Goal: Transaction & Acquisition: Purchase product/service

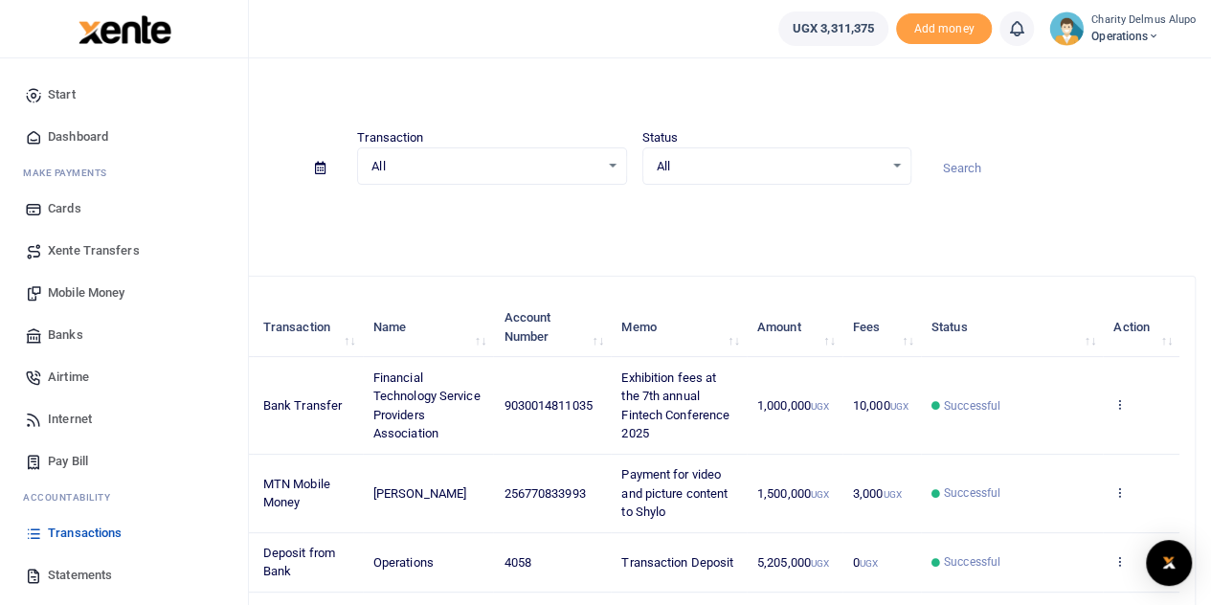
click at [68, 286] on span "Mobile Money" at bounding box center [86, 292] width 77 height 19
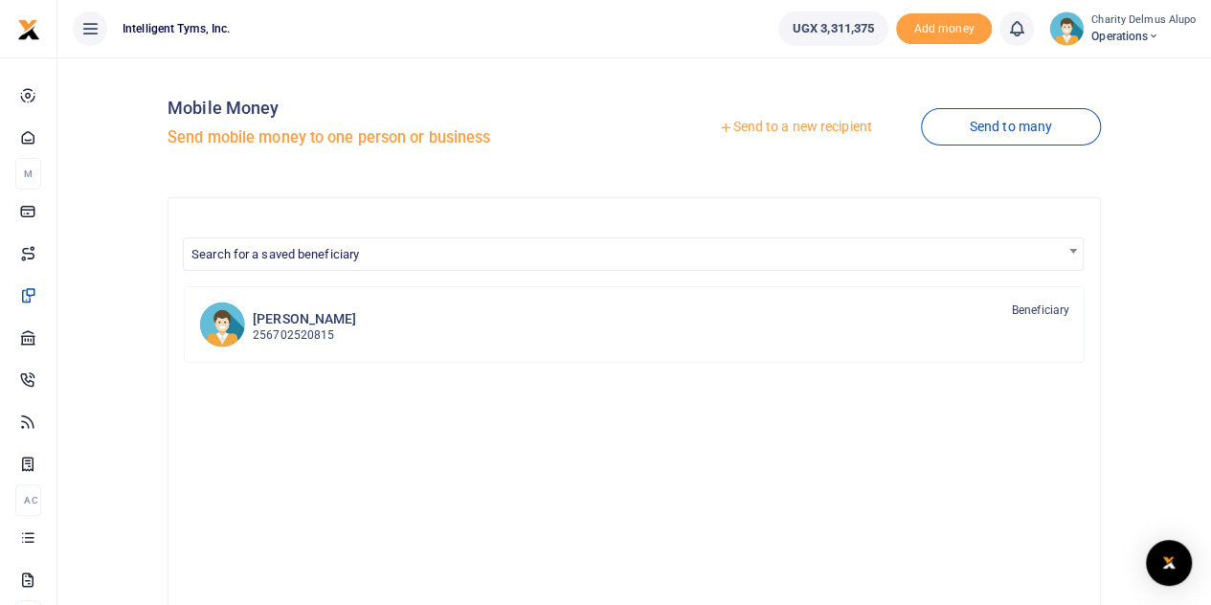
click at [795, 127] on link "Send to a new recipient" at bounding box center [795, 127] width 250 height 34
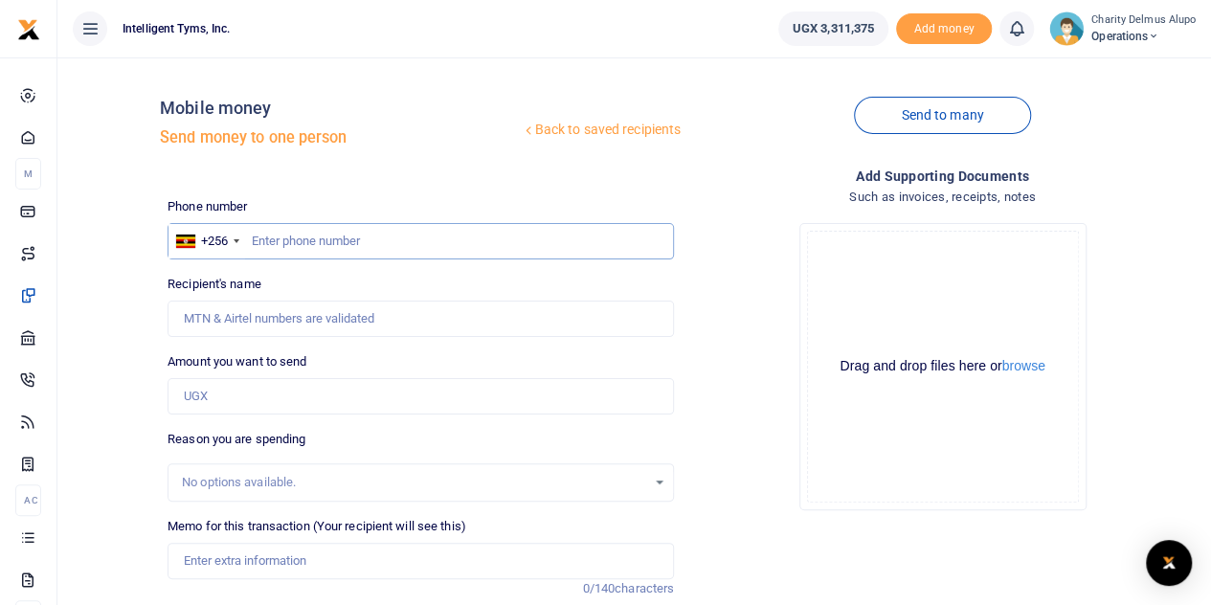
click at [274, 233] on input "text" at bounding box center [421, 241] width 507 height 36
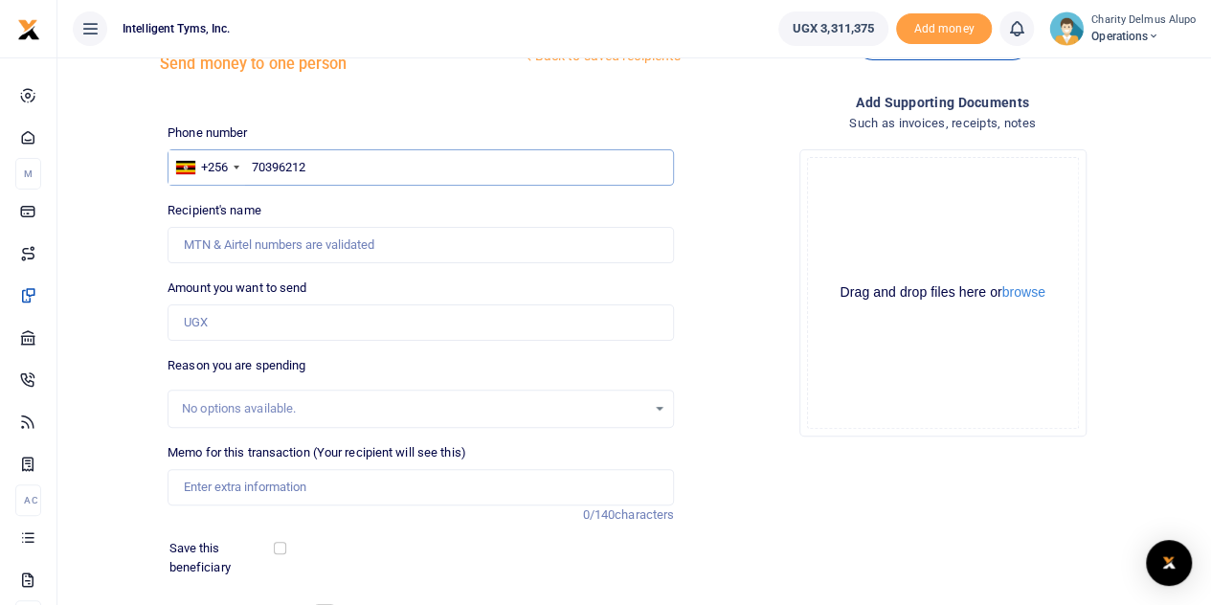
scroll to position [75, 0]
type input "70396212"
click at [351, 239] on input "Recipient's name" at bounding box center [421, 244] width 507 height 36
click at [274, 244] on input "Recipient's name" at bounding box center [421, 244] width 507 height 36
click at [145, 225] on div "Back to saved recipients Mobile money Send money to one person Send to many Pho…" at bounding box center [634, 353] width 1139 height 711
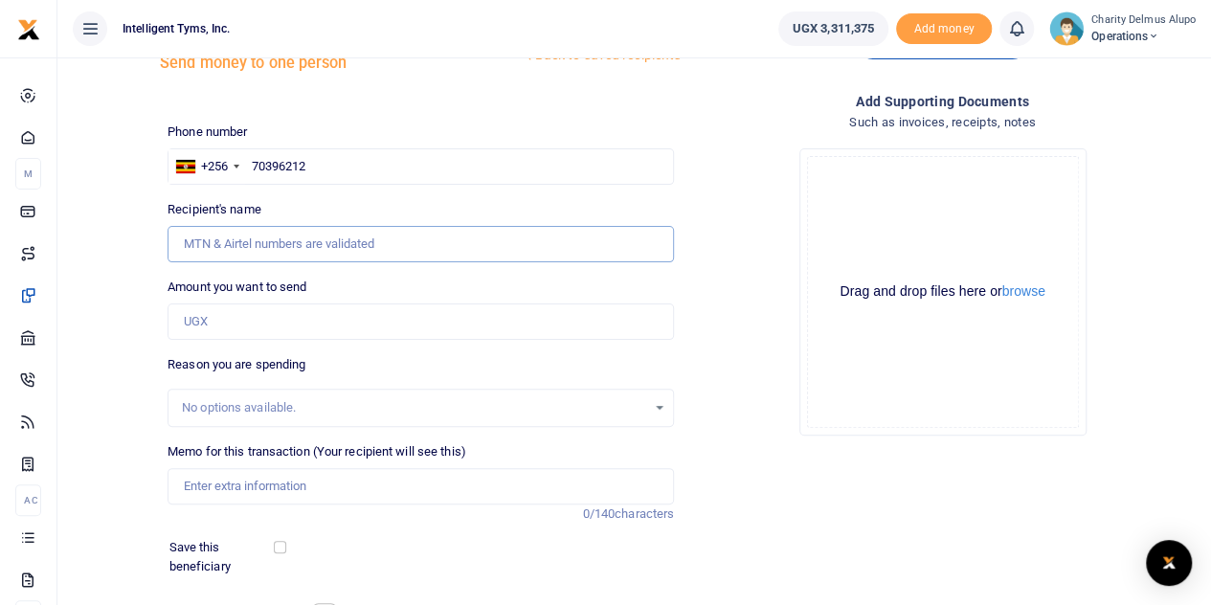
click at [230, 237] on input "Recipient's name" at bounding box center [421, 244] width 507 height 36
type input "Daniel Deogratuis Waiswa"
click at [245, 315] on input "Amount you want to send" at bounding box center [421, 322] width 507 height 36
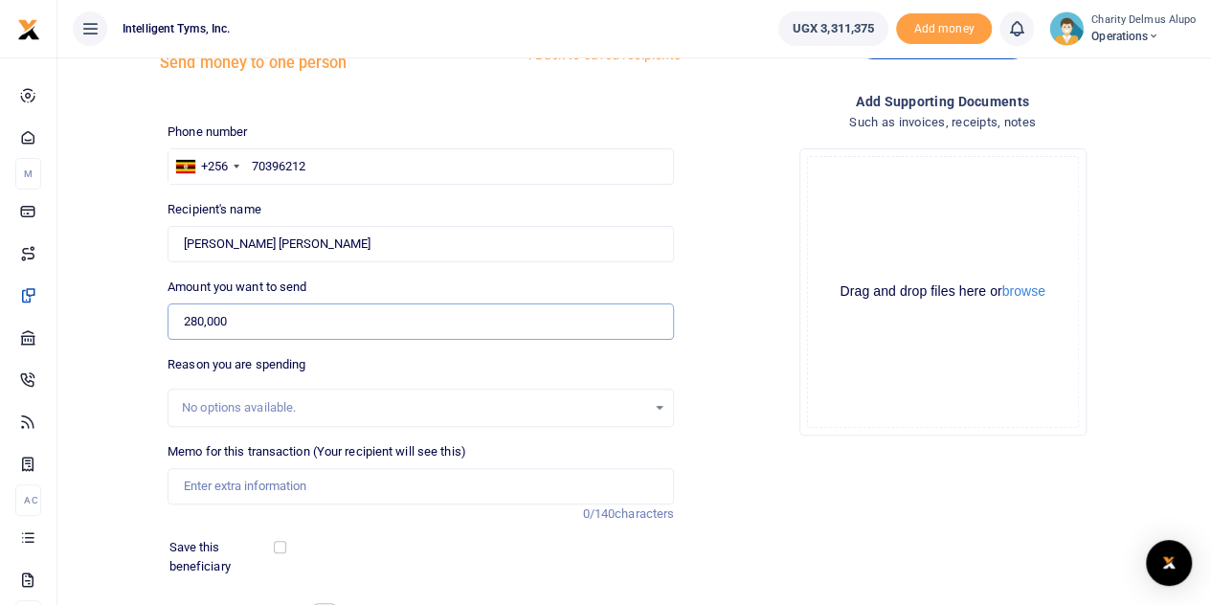
type input "280,000"
click at [267, 408] on div "No options available." at bounding box center [414, 407] width 464 height 19
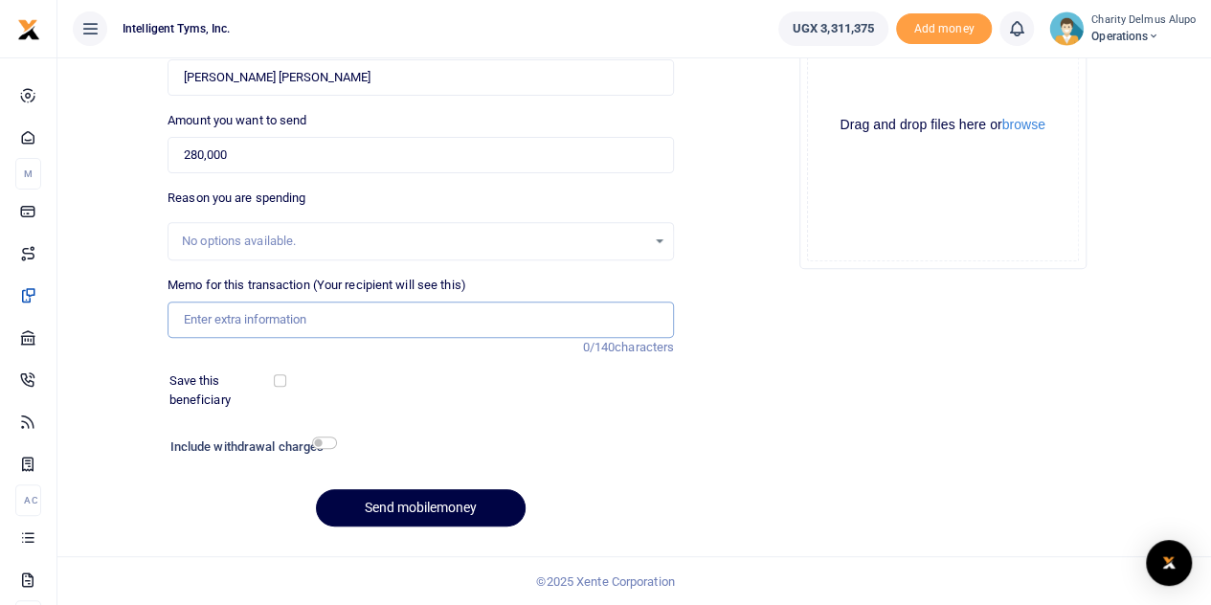
click at [266, 310] on input "Memo for this transaction (Your recipient will see this)" at bounding box center [421, 320] width 507 height 36
type input "Payment for pullup banner"
click at [326, 447] on input "checkbox" at bounding box center [324, 443] width 25 height 12
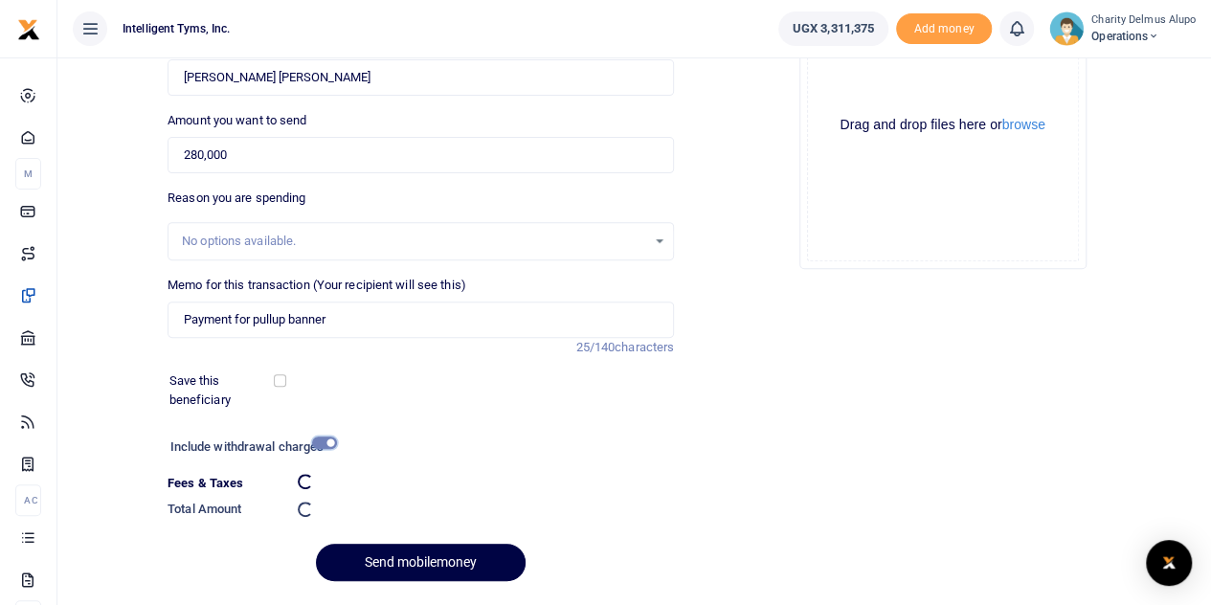
checkbox input "false"
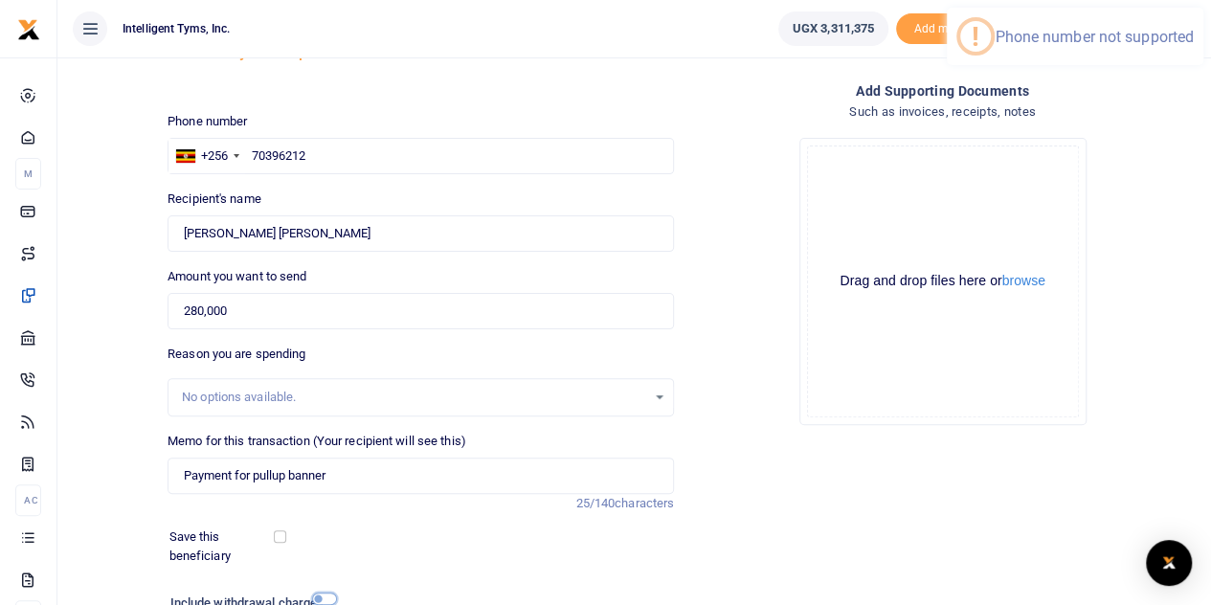
scroll to position [59, 0]
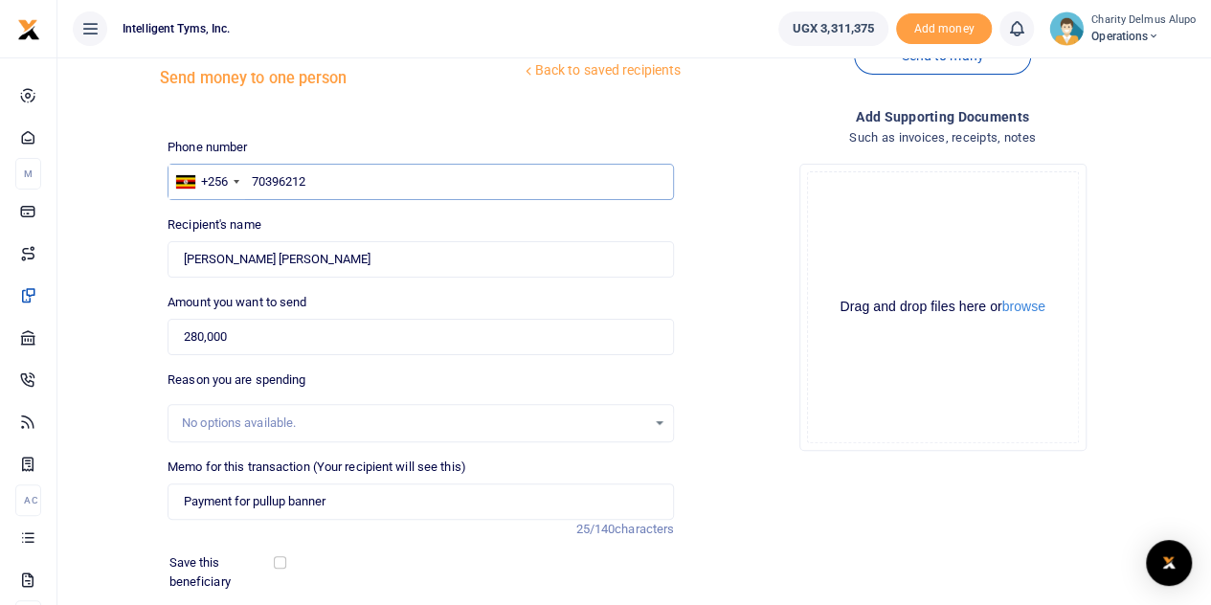
click at [266, 181] on input "70396212" at bounding box center [421, 182] width 507 height 36
paste input "70396212"
click at [251, 177] on input "70396212" at bounding box center [421, 182] width 507 height 36
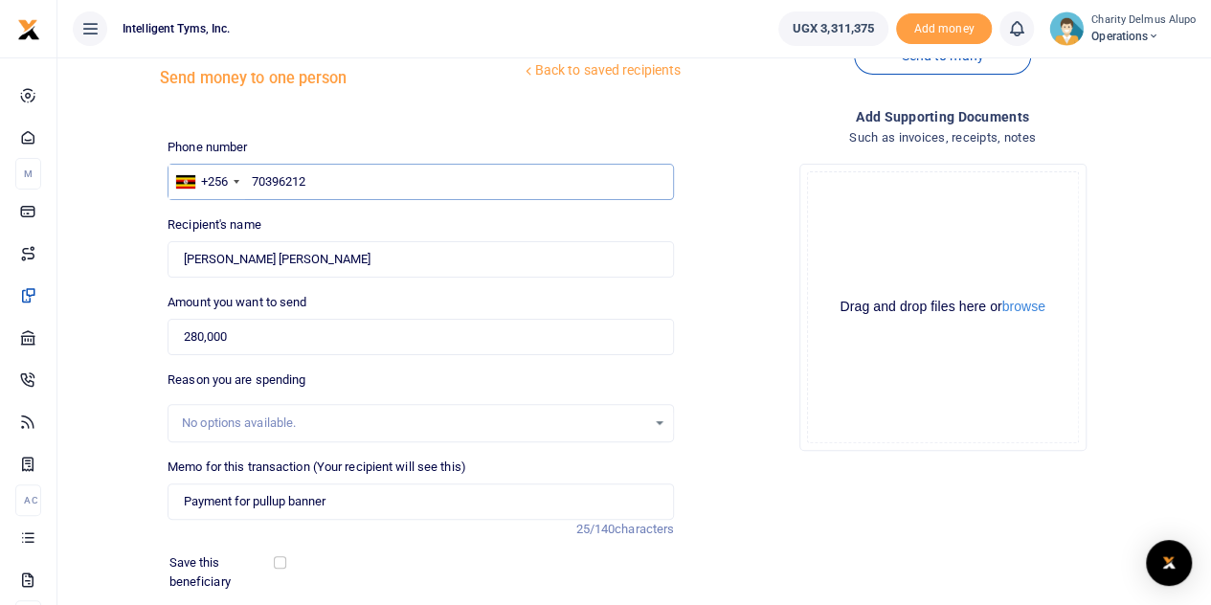
type input "070396212"
click at [345, 261] on input "Recipient's name" at bounding box center [421, 259] width 507 height 36
click at [267, 258] on input "Recipient's name" at bounding box center [421, 259] width 507 height 36
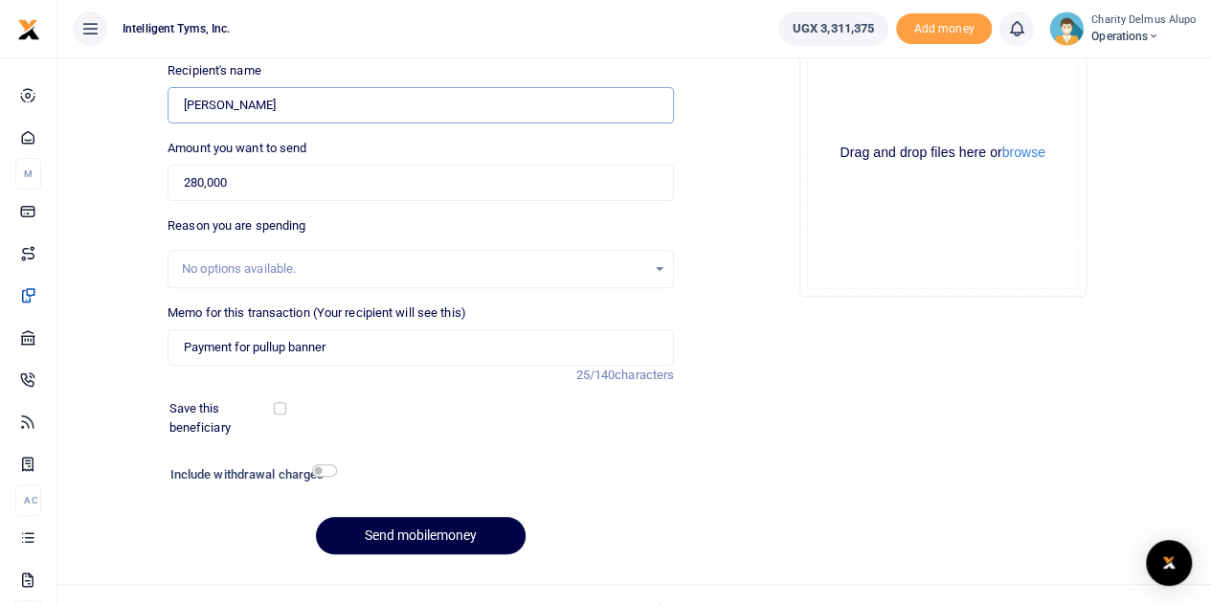
scroll to position [241, 0]
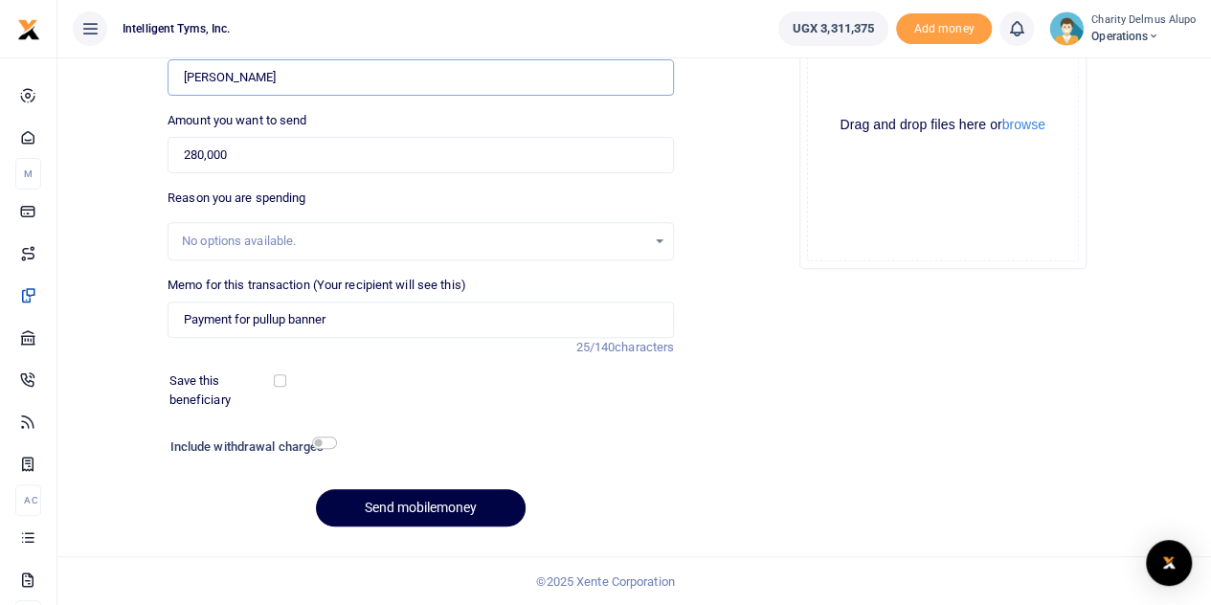
type input "Daniel Deogratius Waiswa"
click at [372, 246] on div "No options available." at bounding box center [414, 241] width 464 height 19
click at [655, 240] on div "No options available." at bounding box center [421, 241] width 505 height 21
click at [320, 439] on input "checkbox" at bounding box center [324, 443] width 25 height 12
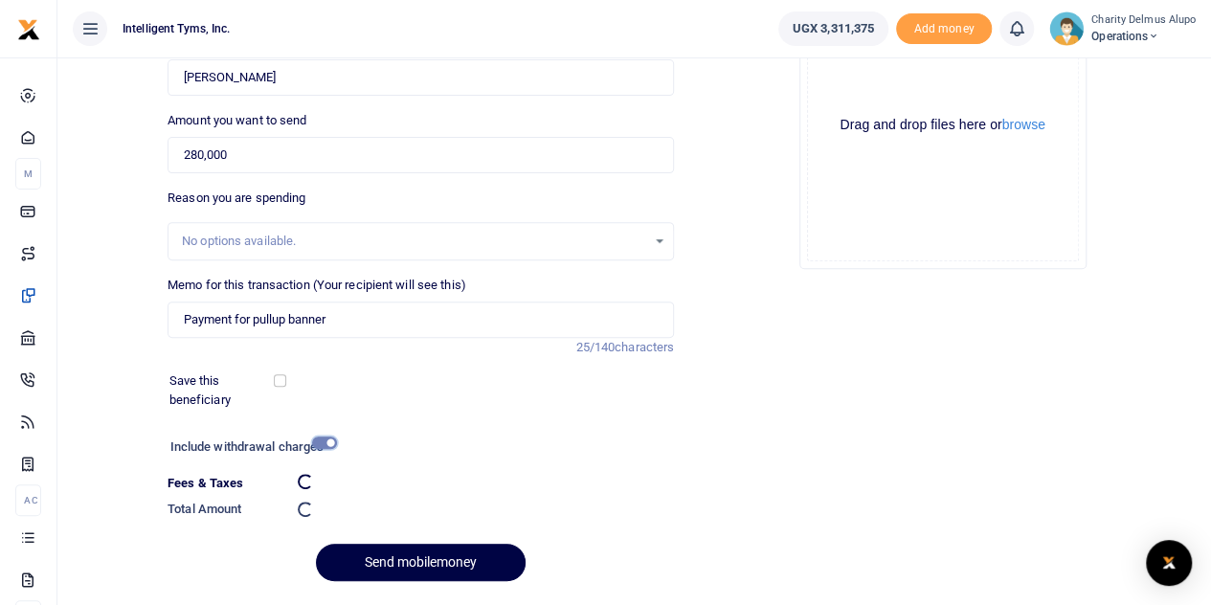
checkbox input "false"
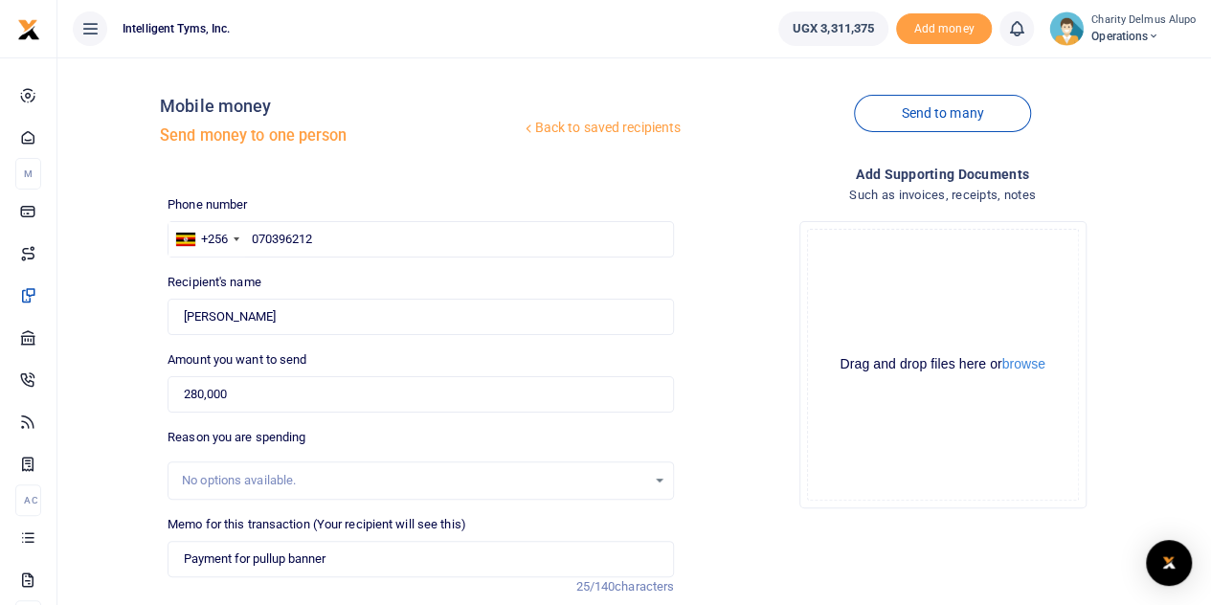
scroll to position [0, 0]
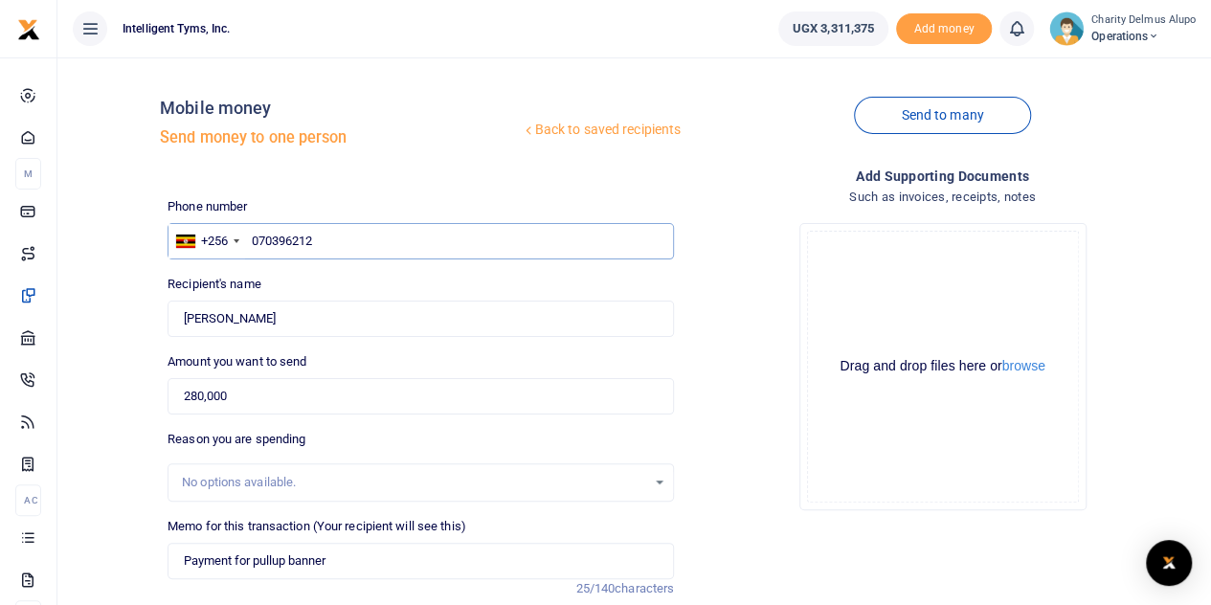
click at [300, 240] on input "070396212" at bounding box center [421, 241] width 507 height 36
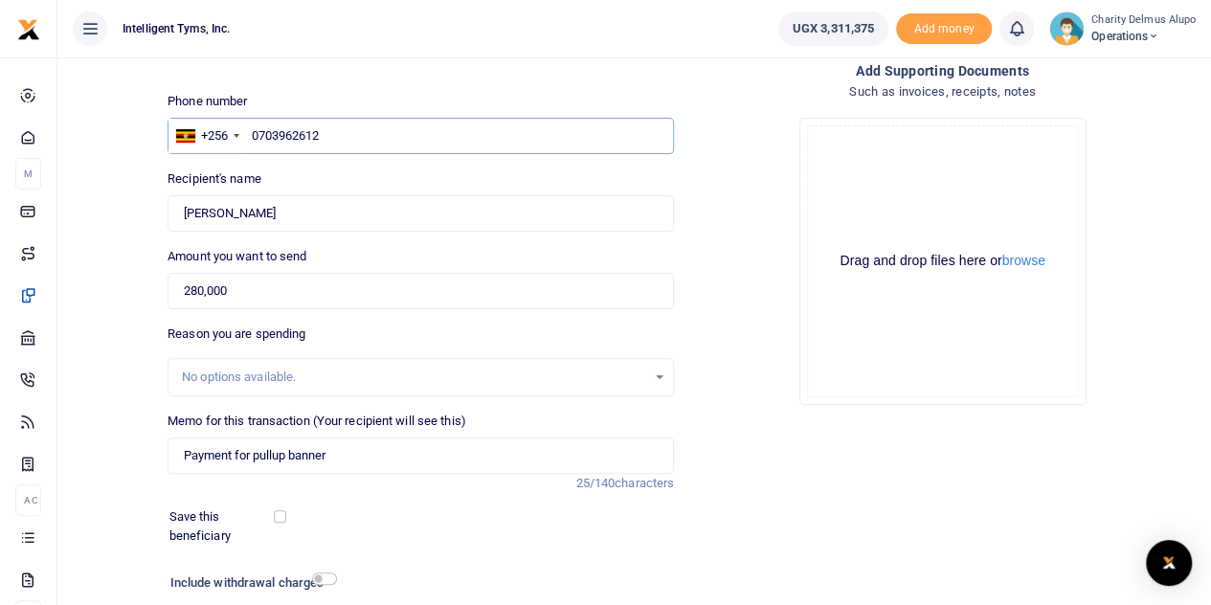
scroll to position [241, 0]
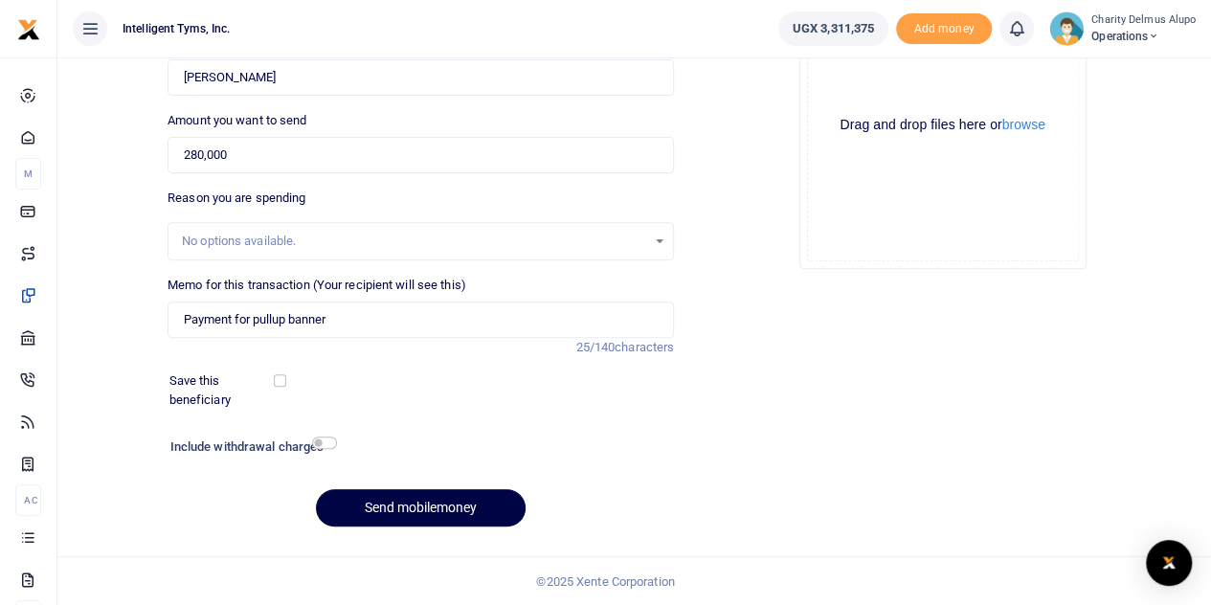
type input "0703962612"
click at [317, 447] on input "checkbox" at bounding box center [324, 443] width 25 height 12
checkbox input "true"
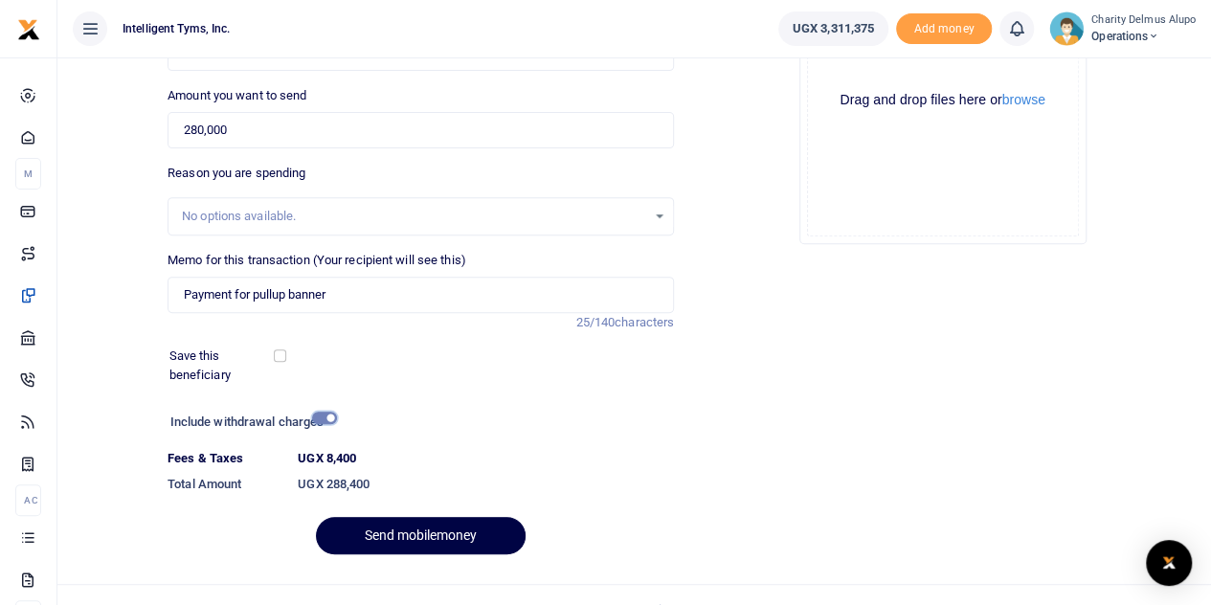
scroll to position [294, 0]
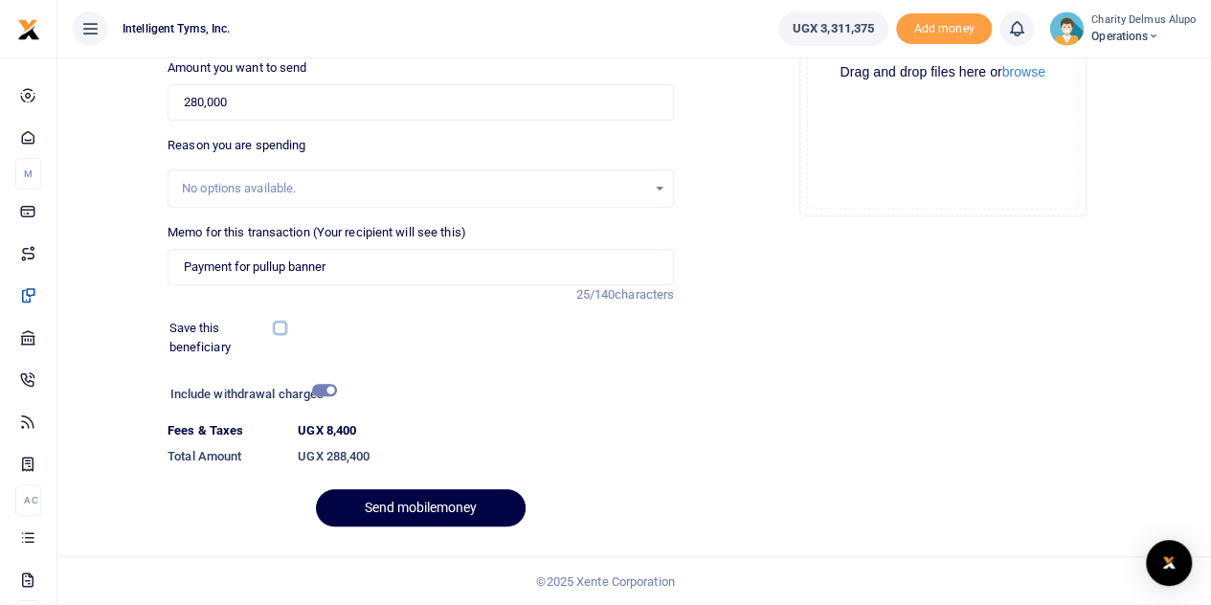
click at [282, 323] on input "checkbox" at bounding box center [280, 328] width 12 height 12
checkbox input "true"
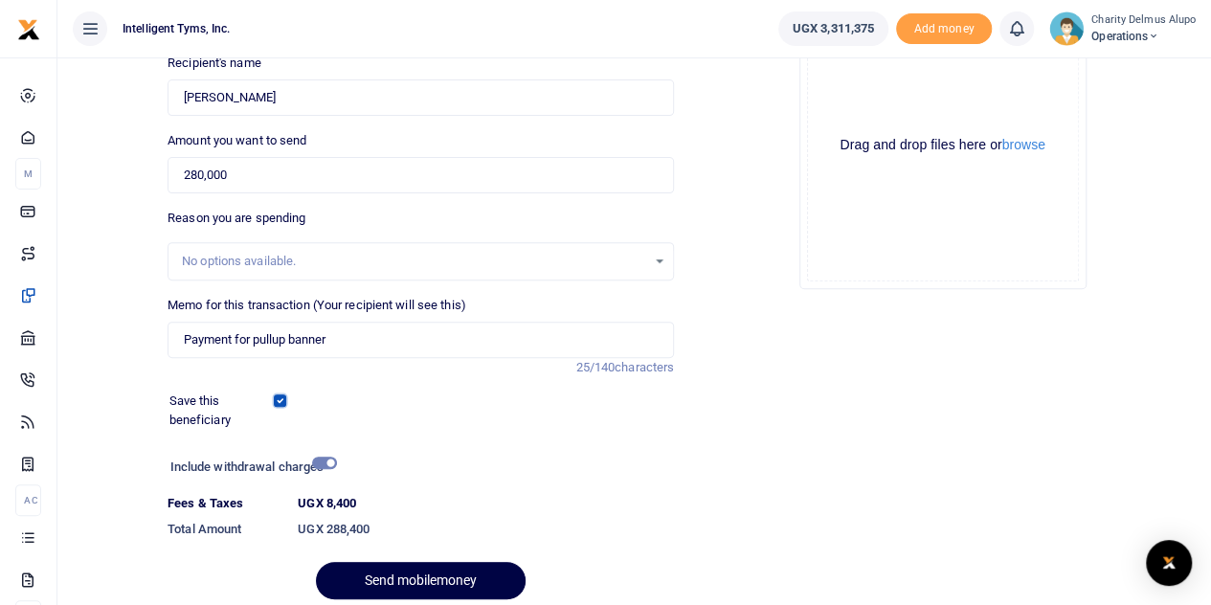
scroll to position [222, 0]
click at [658, 260] on div "No options available." at bounding box center [421, 260] width 505 height 21
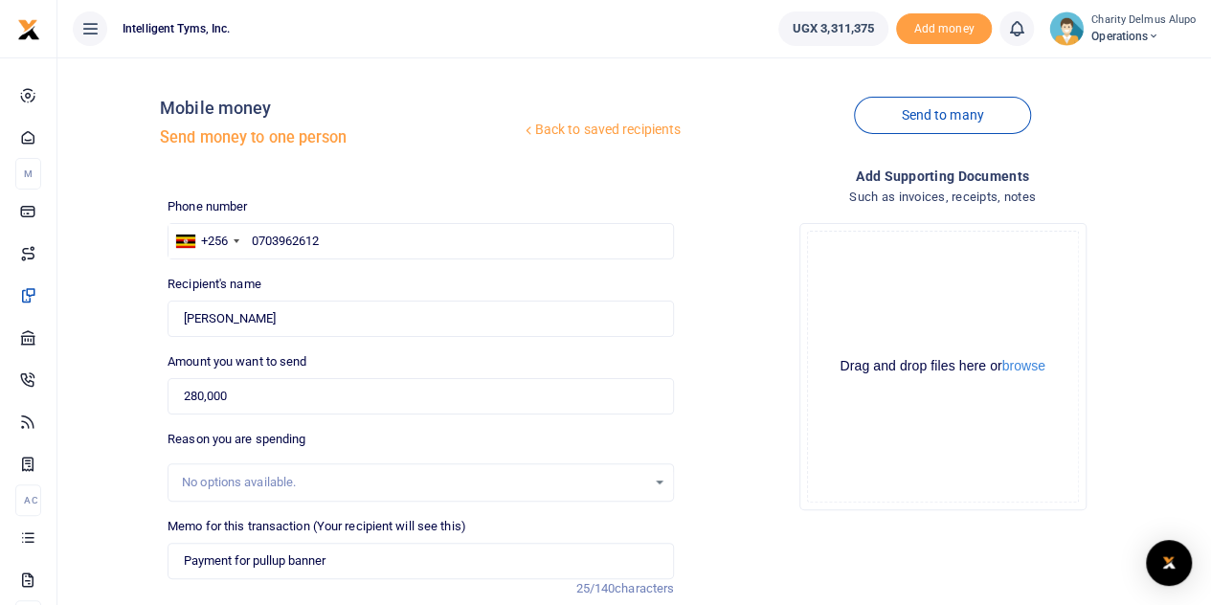
scroll to position [294, 0]
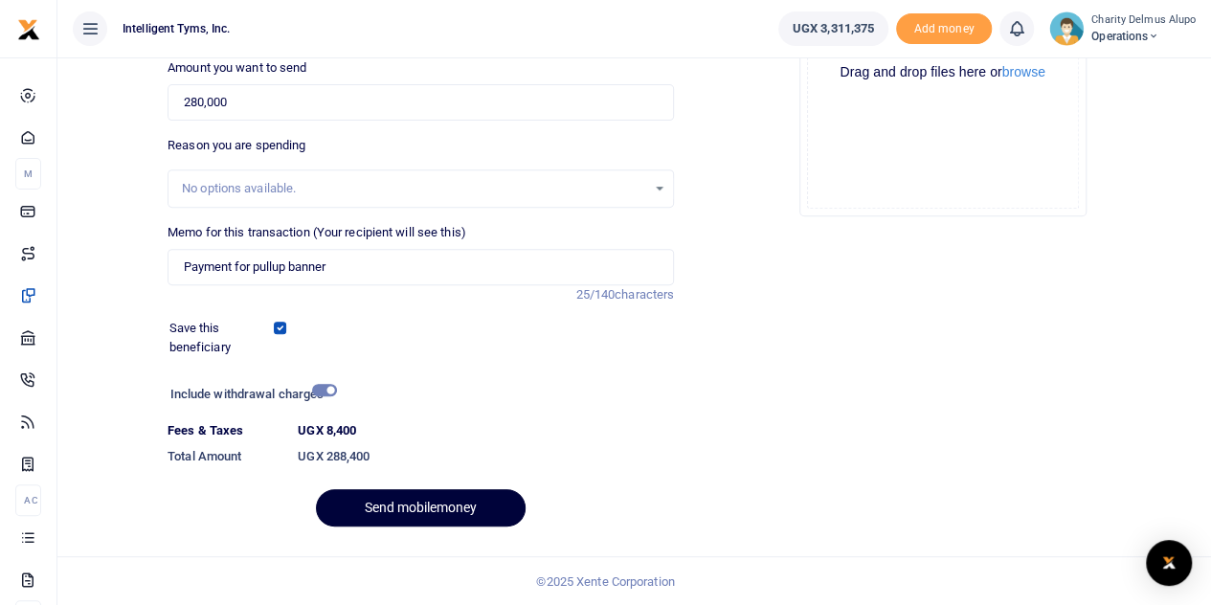
click at [444, 495] on button "Send mobilemoney" at bounding box center [421, 507] width 210 height 37
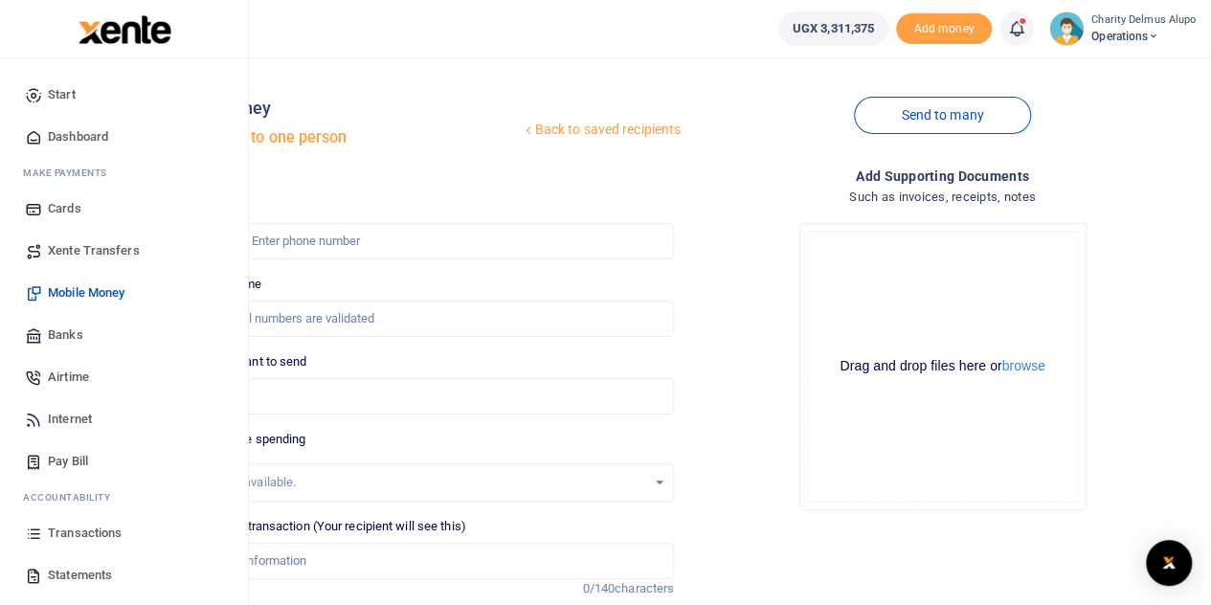
click at [77, 288] on span "Mobile Money" at bounding box center [86, 292] width 77 height 19
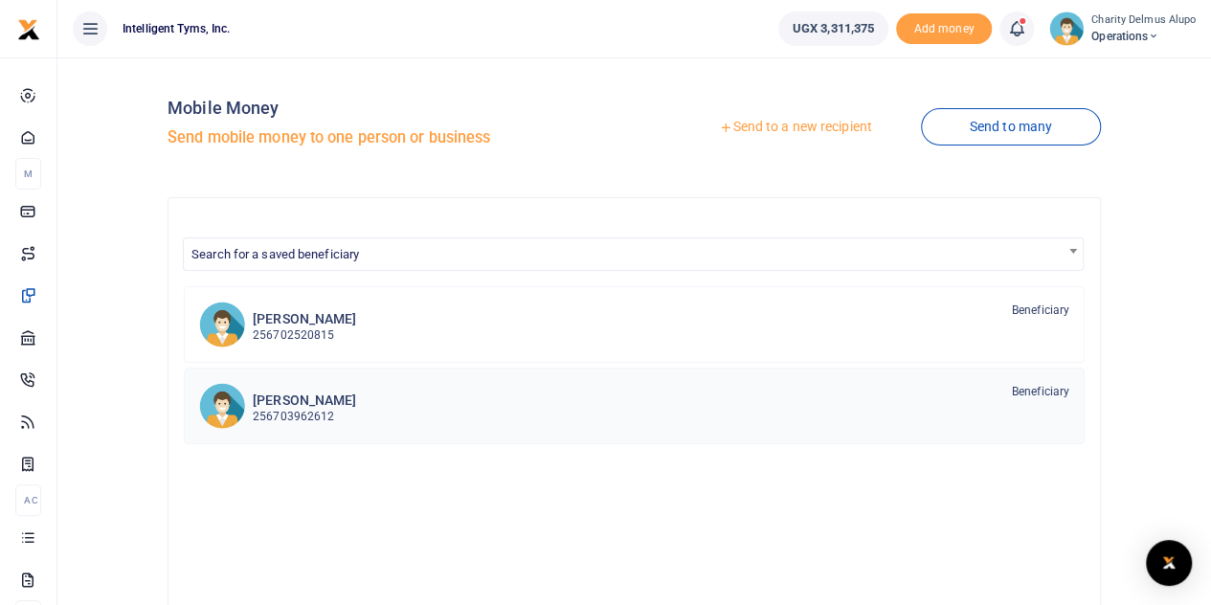
click at [303, 411] on p "256703962612" at bounding box center [304, 417] width 103 height 18
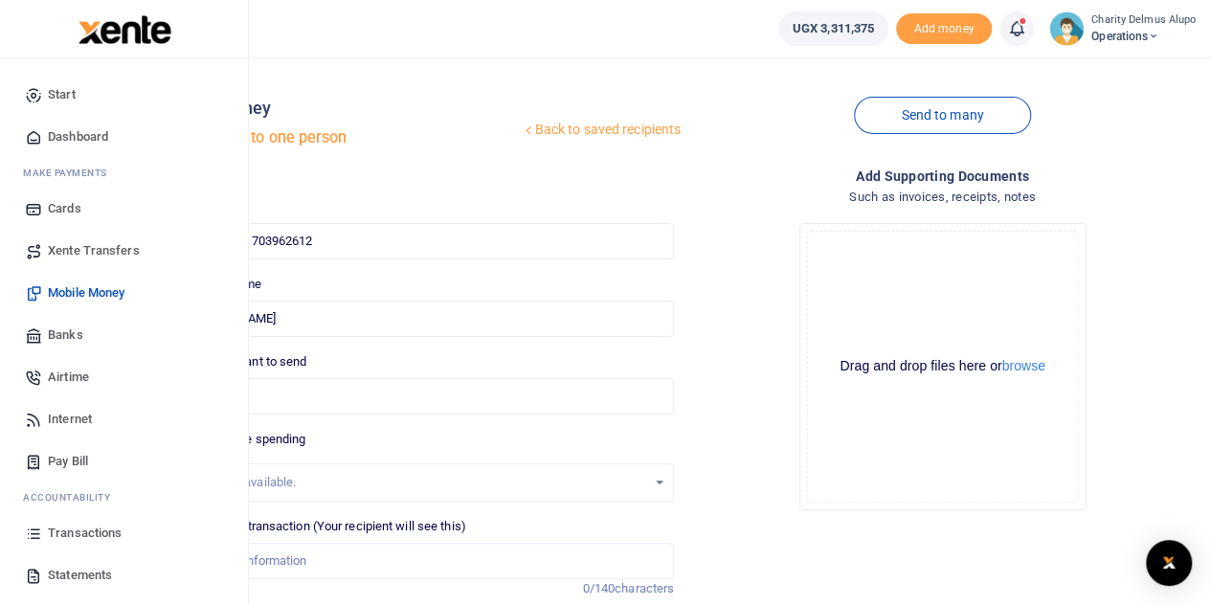
click at [80, 247] on span "Xente Transfers" at bounding box center [94, 250] width 92 height 19
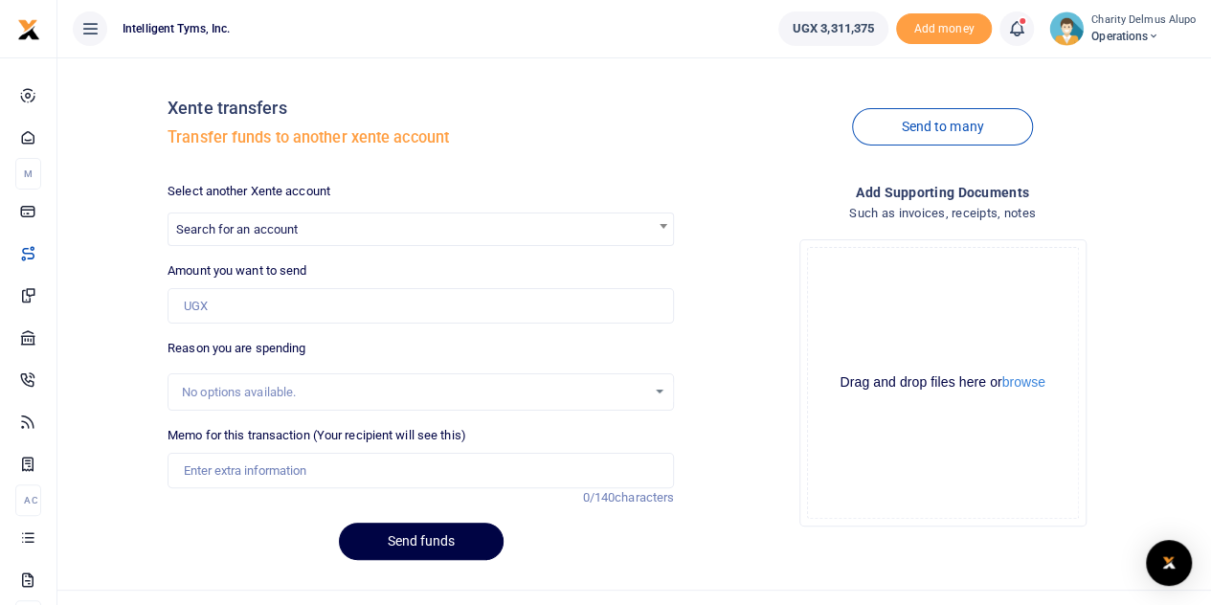
scroll to position [34, 0]
